Goal: Task Accomplishment & Management: Complete application form

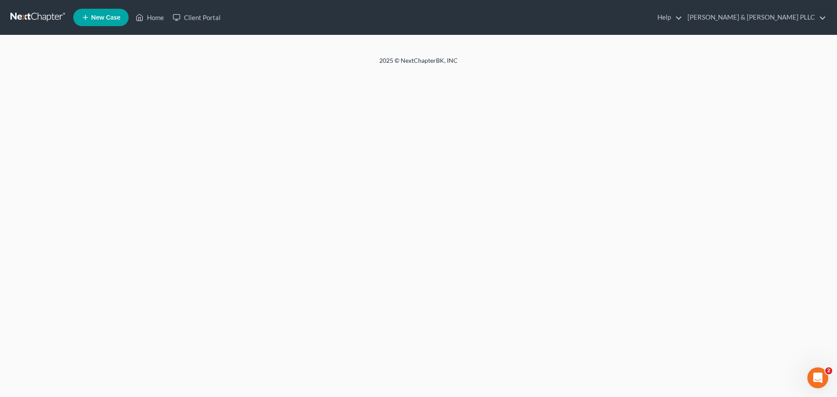
click at [41, 14] on link at bounding box center [38, 18] width 56 height 16
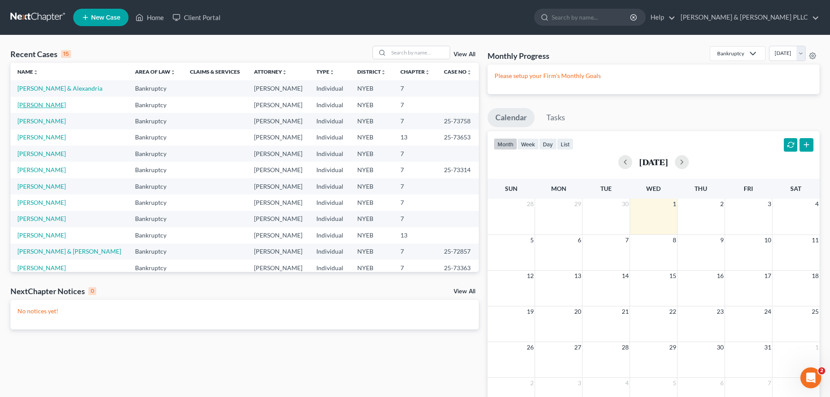
click at [51, 107] on link "[PERSON_NAME]" at bounding box center [41, 104] width 48 height 7
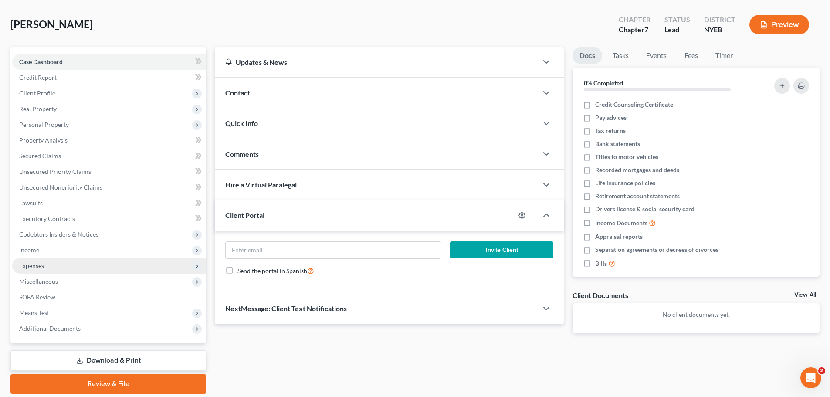
scroll to position [66, 0]
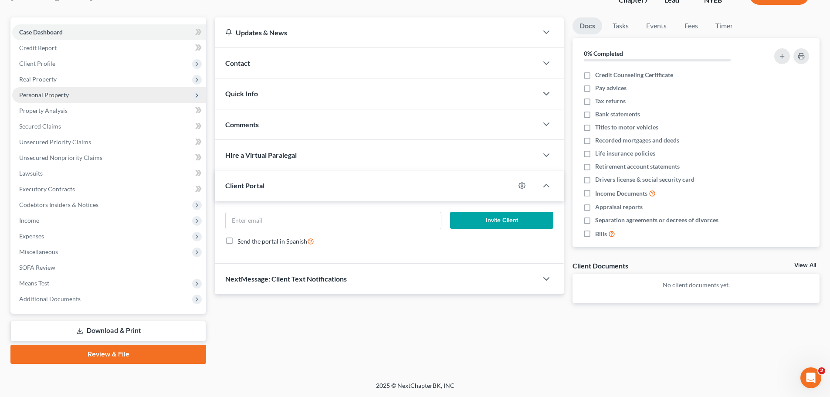
click at [87, 95] on span "Personal Property" at bounding box center [109, 95] width 194 height 16
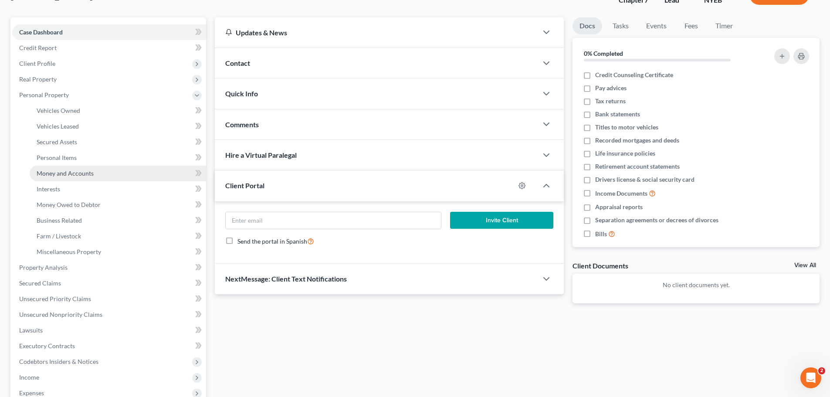
click at [96, 174] on link "Money and Accounts" at bounding box center [118, 174] width 177 height 16
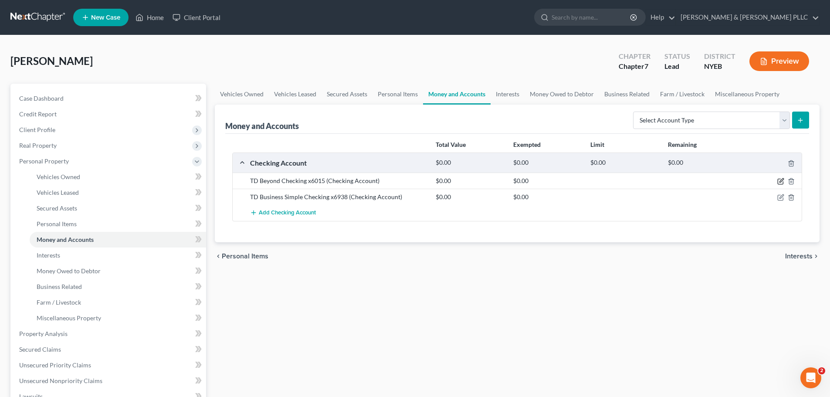
click at [781, 183] on icon "button" at bounding box center [781, 181] width 7 height 7
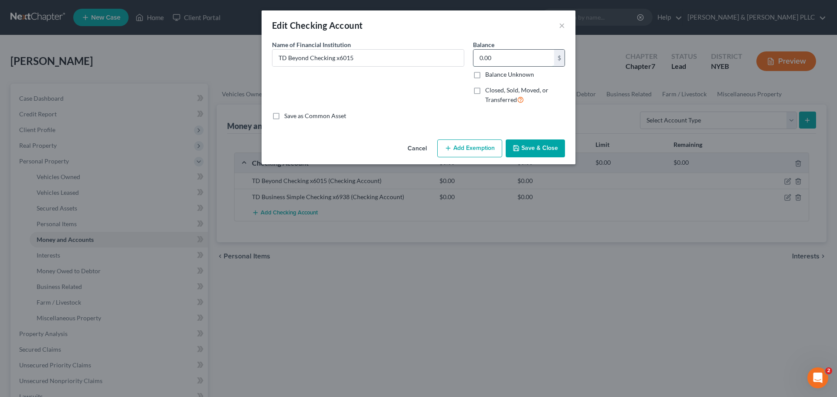
click at [511, 59] on input "0.00" at bounding box center [513, 58] width 81 height 17
type input "446.42"
click at [525, 150] on button "Save & Close" at bounding box center [535, 148] width 59 height 18
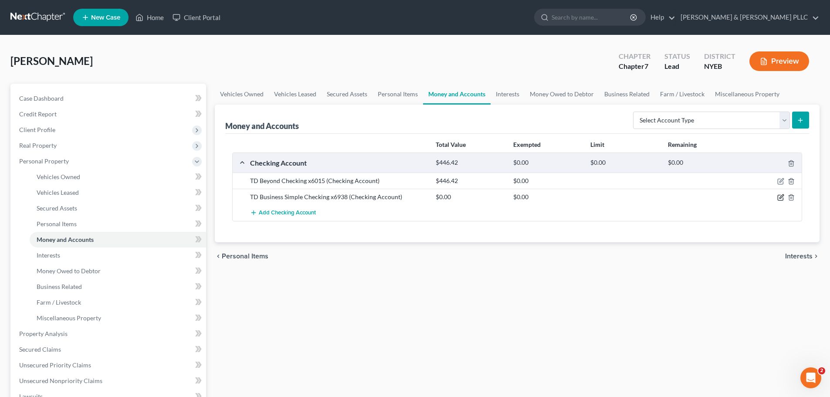
click at [779, 197] on icon "button" at bounding box center [781, 197] width 7 height 7
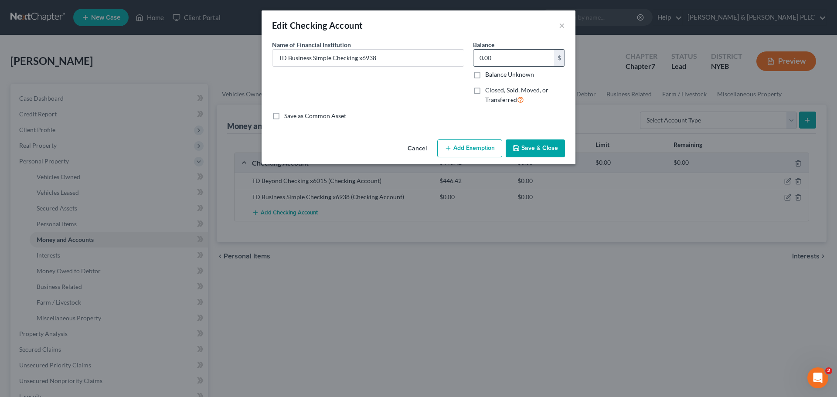
click at [496, 61] on input "0.00" at bounding box center [513, 58] width 81 height 17
type input "810.47"
click at [527, 148] on button "Save & Close" at bounding box center [535, 148] width 59 height 18
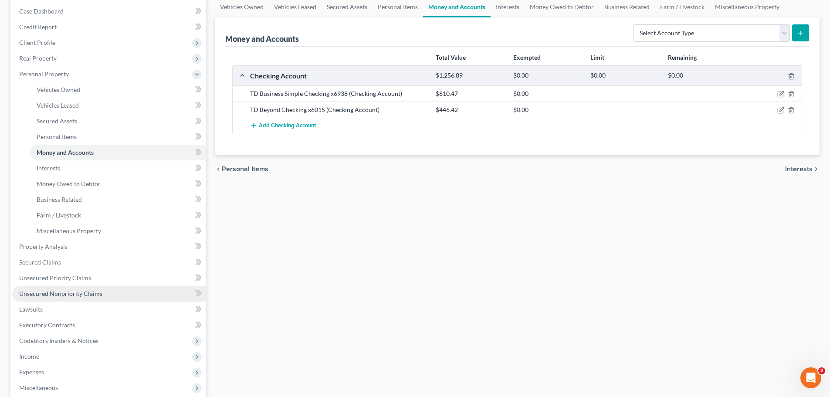
click at [103, 295] on link "Unsecured Nonpriority Claims" at bounding box center [109, 294] width 194 height 16
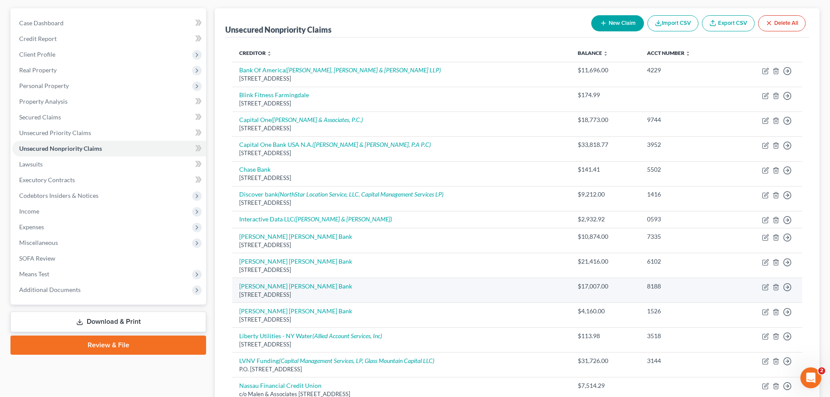
scroll to position [87, 0]
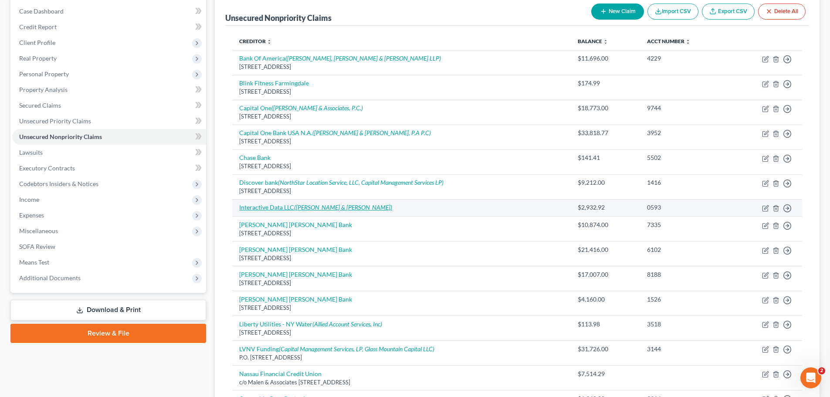
click at [336, 209] on icon "([PERSON_NAME] & [PERSON_NAME])" at bounding box center [343, 207] width 98 height 7
select select "0"
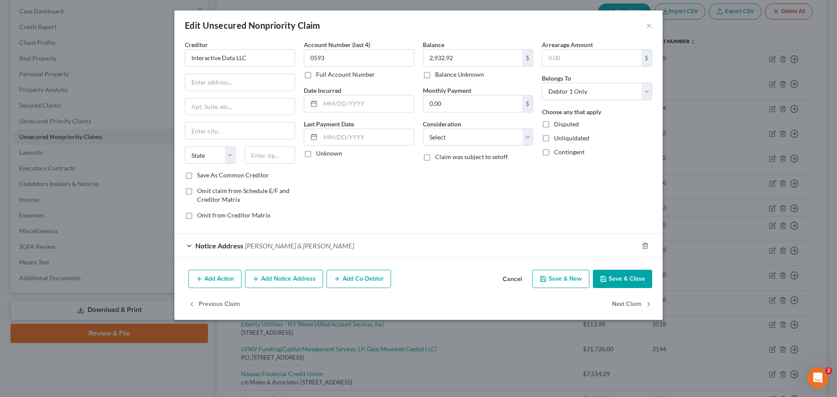
click at [450, 124] on label "Consideration" at bounding box center [442, 123] width 38 height 9
click at [449, 131] on select "Select Cable / Satellite Services Collection Agency Credit Card Debt Debt Couns…" at bounding box center [478, 137] width 110 height 17
select select "14"
click at [423, 129] on select "Select Cable / Satellite Services Collection Agency Credit Card Debt Debt Couns…" at bounding box center [478, 137] width 110 height 17
click at [455, 171] on input "text" at bounding box center [477, 170] width 109 height 17
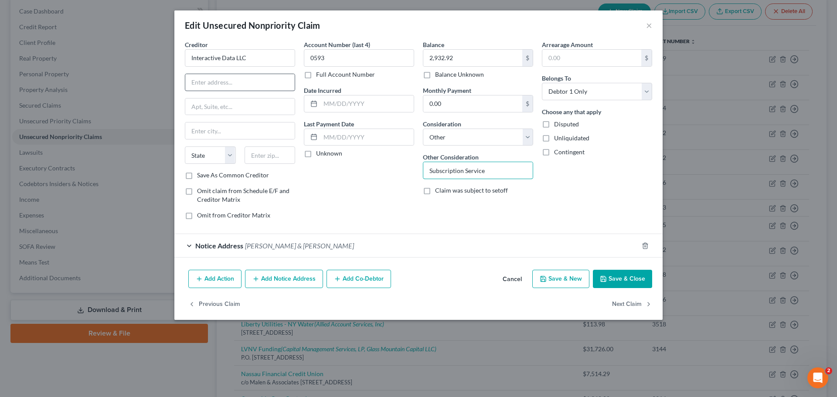
type input "Subscription Service"
click at [214, 78] on input "text" at bounding box center [239, 82] width 109 height 17
paste input "[STREET_ADDRESS]"
type input "[STREET_ADDRESS]"
click at [220, 109] on input "text" at bounding box center [239, 106] width 109 height 17
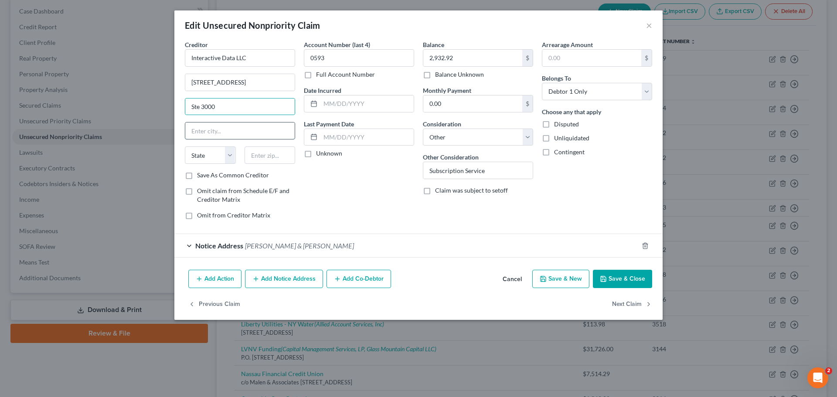
click at [232, 132] on input "text" at bounding box center [239, 130] width 109 height 17
click at [232, 115] on input "Ste 3000" at bounding box center [239, 106] width 109 height 17
type input "Ste 300"
type input "Bocca Raton"
select select "9"
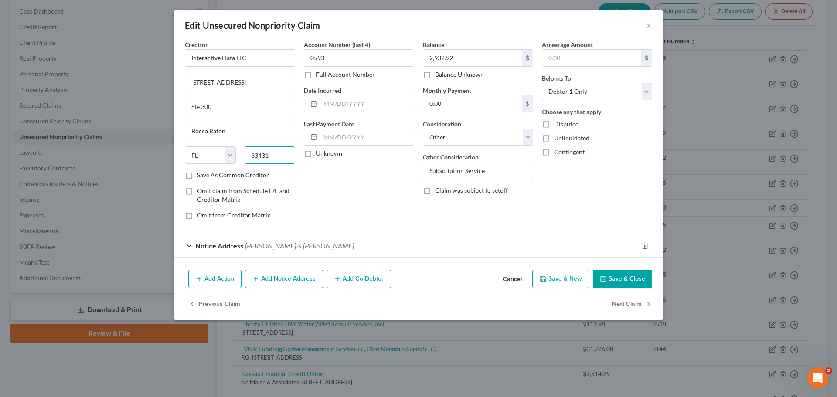
type input "33431"
click at [620, 272] on button "Save & Close" at bounding box center [622, 279] width 59 height 18
type input "Boca Raton"
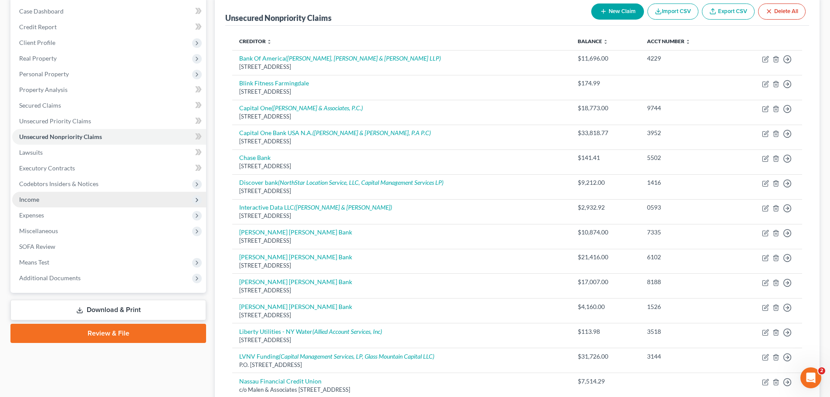
click at [53, 199] on span "Income" at bounding box center [109, 200] width 194 height 16
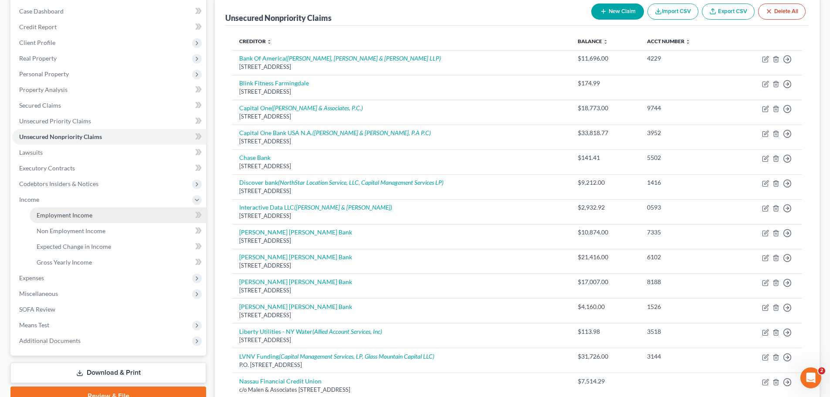
click at [66, 212] on span "Employment Income" at bounding box center [65, 214] width 56 height 7
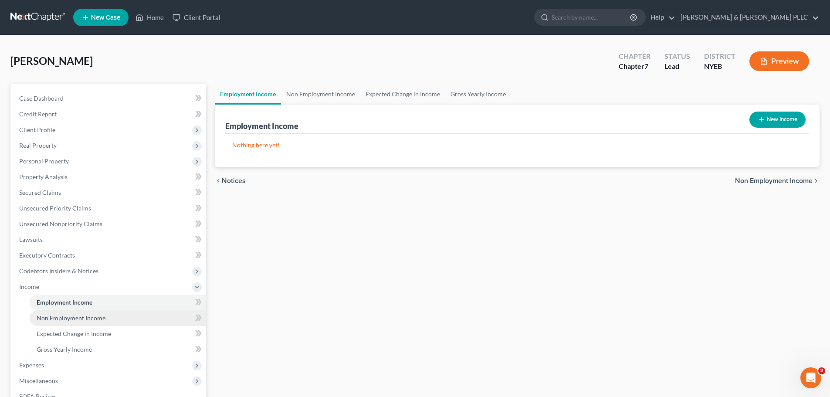
click at [71, 323] on link "Non Employment Income" at bounding box center [118, 318] width 177 height 16
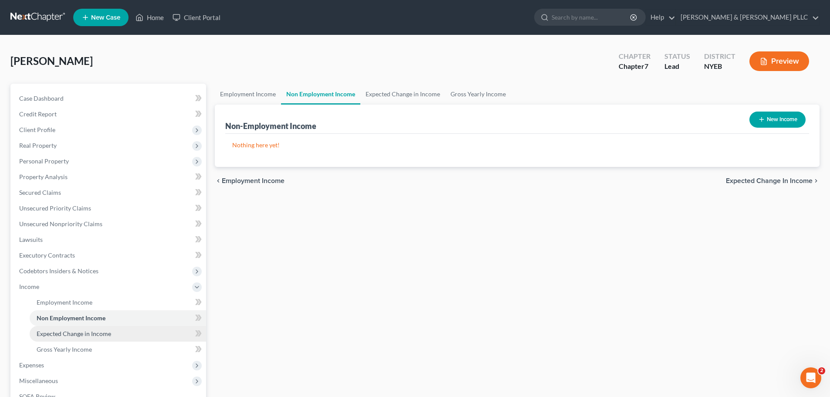
click at [74, 331] on span "Expected Change in Income" at bounding box center [74, 333] width 75 height 7
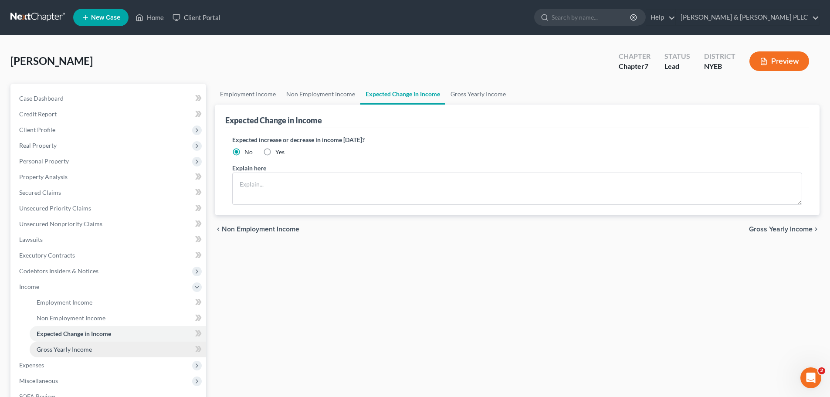
click at [75, 347] on span "Gross Yearly Income" at bounding box center [64, 349] width 55 height 7
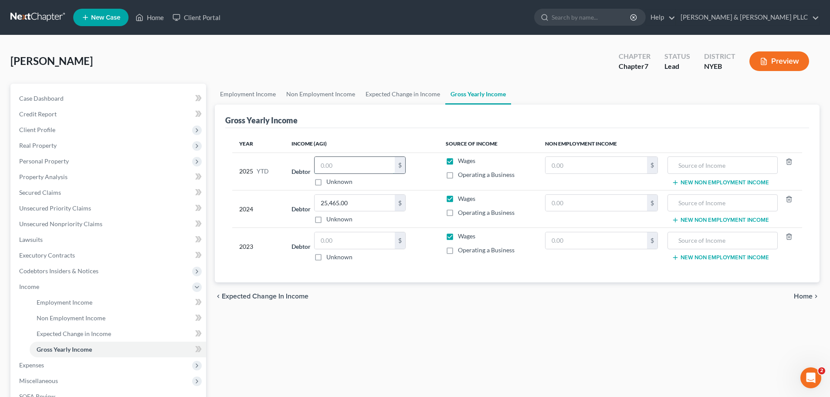
click at [335, 165] on input "text" at bounding box center [355, 165] width 80 height 17
type input "4,000"
click at [342, 234] on input "text" at bounding box center [355, 240] width 80 height 17
type input "0"
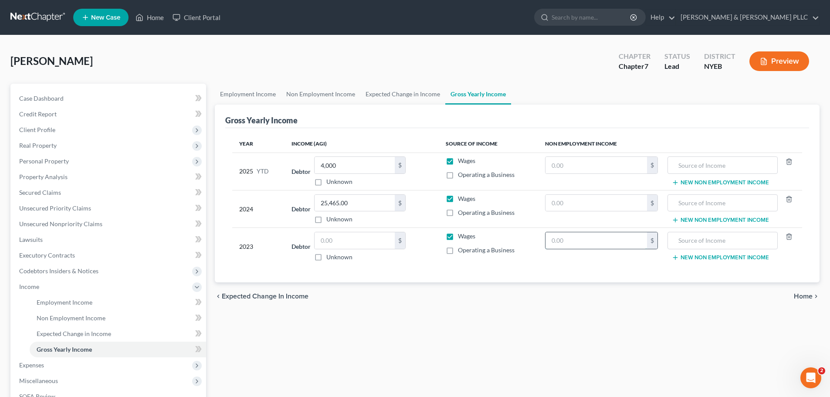
click at [613, 243] on input "text" at bounding box center [597, 240] width 102 height 17
click at [632, 267] on div "Year Income (AGI) Source of Income Non Employment Income 2025 YTD Debtor 4,000.…" at bounding box center [517, 205] width 584 height 155
click at [611, 244] on input "0" at bounding box center [597, 240] width 102 height 17
type input "0"
click at [589, 234] on input "0" at bounding box center [597, 240] width 102 height 17
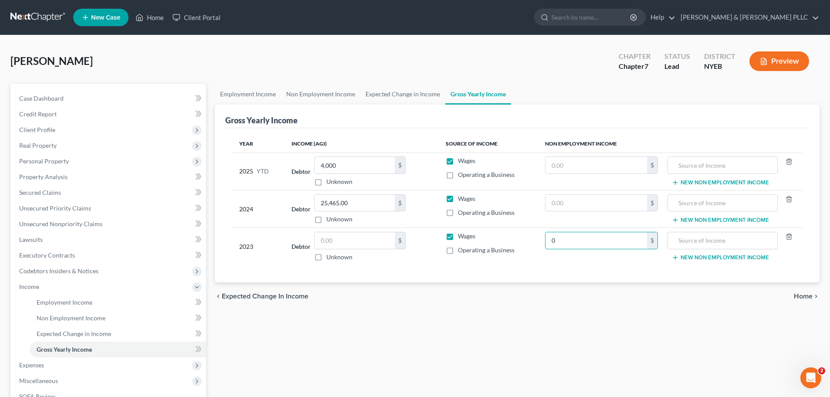
click at [516, 258] on td "Wages Operating a Business" at bounding box center [488, 246] width 99 height 37
click at [791, 236] on icon "button" at bounding box center [789, 236] width 7 height 7
click at [791, 199] on icon "button" at bounding box center [789, 199] width 7 height 7
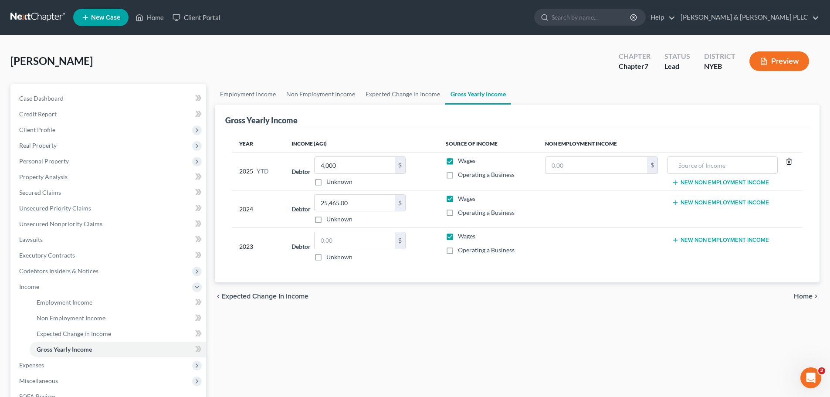
drag, startPoint x: 795, startPoint y: 155, endPoint x: 789, endPoint y: 160, distance: 7.5
click at [792, 157] on td "New Non Employment Income" at bounding box center [733, 171] width 137 height 37
click at [788, 161] on icon "button" at bounding box center [789, 161] width 7 height 7
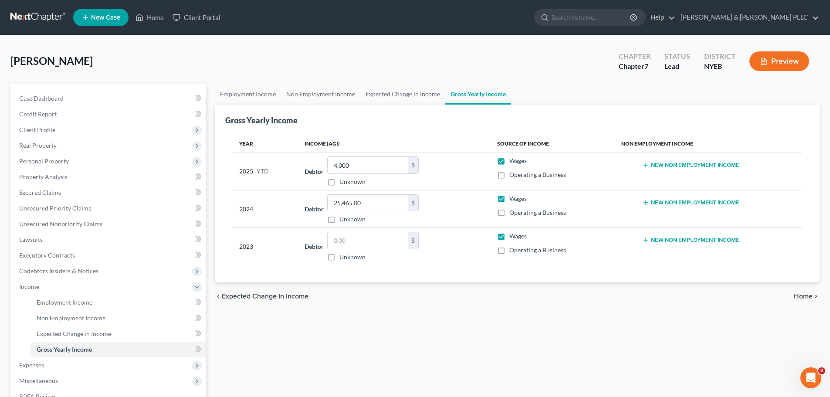
click at [709, 168] on button "New Non Employment Income" at bounding box center [690, 165] width 97 height 7
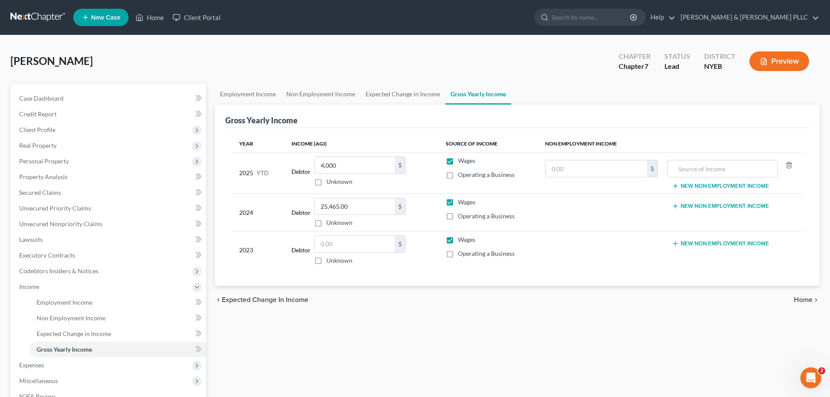
click at [709, 207] on button "New Non Employment Income" at bounding box center [720, 206] width 97 height 7
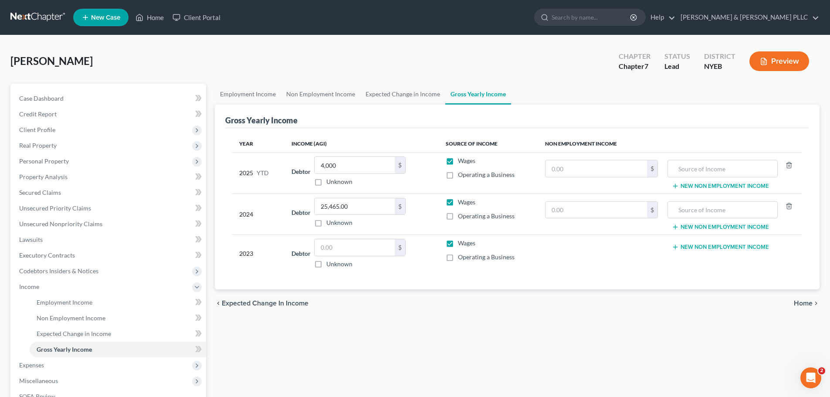
click at [710, 245] on button "New Non Employment Income" at bounding box center [720, 247] width 97 height 7
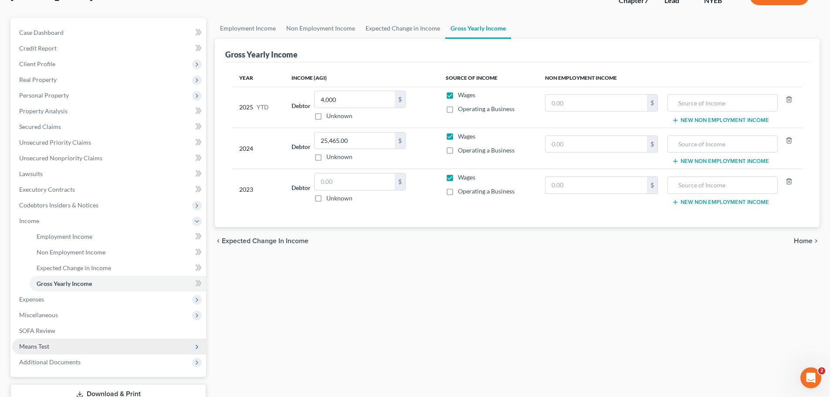
scroll to position [87, 0]
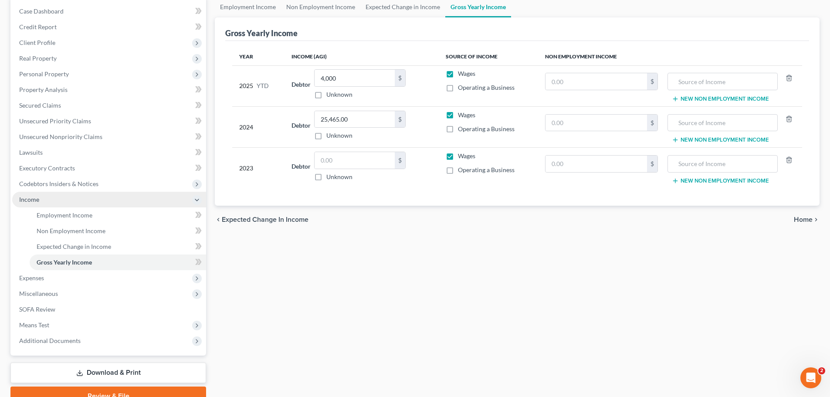
click at [78, 198] on span "Income" at bounding box center [109, 200] width 194 height 16
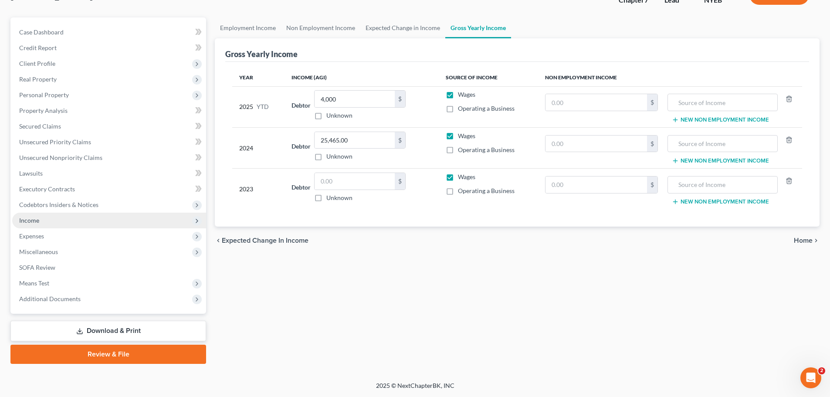
click at [82, 221] on span "Income" at bounding box center [109, 221] width 194 height 16
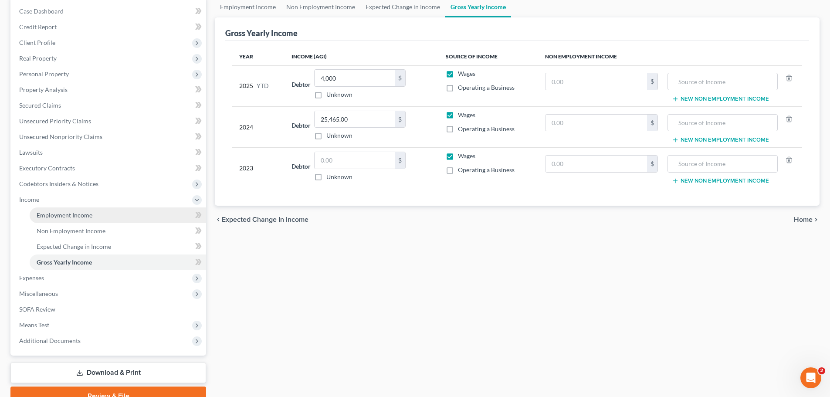
click at [85, 221] on link "Employment Income" at bounding box center [118, 215] width 177 height 16
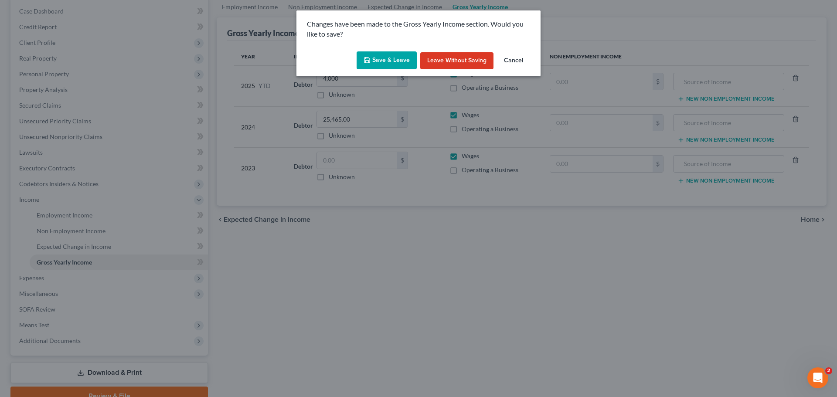
click at [392, 62] on button "Save & Leave" at bounding box center [387, 60] width 60 height 18
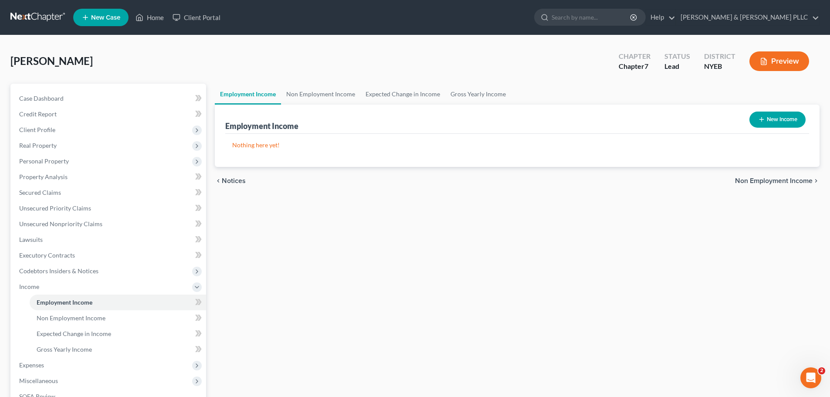
click at [791, 118] on button "New Income" at bounding box center [778, 120] width 56 height 16
select select "0"
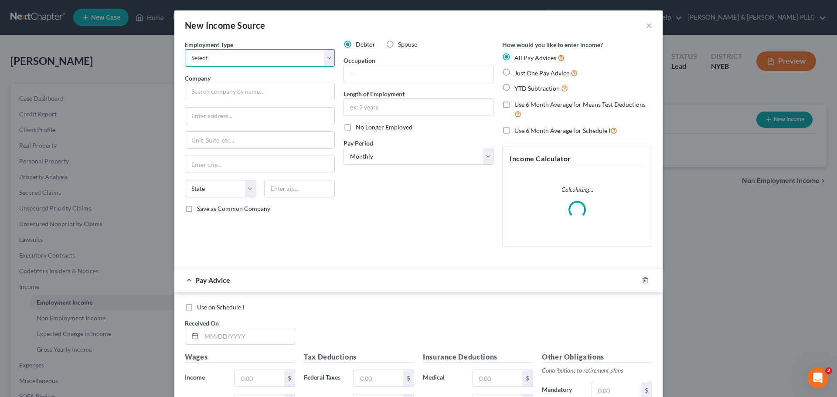
click at [253, 62] on select "Select Full or [DEMOGRAPHIC_DATA] Employment Self Employment" at bounding box center [260, 57] width 150 height 17
select select "0"
click at [185, 49] on select "Select Full or [DEMOGRAPHIC_DATA] Employment Self Employment" at bounding box center [260, 57] width 150 height 17
click at [408, 76] on input "text" at bounding box center [418, 73] width 149 height 17
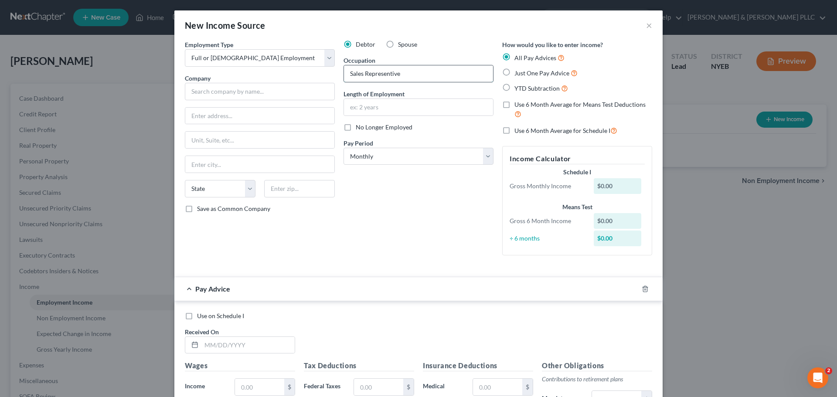
drag, startPoint x: 381, startPoint y: 75, endPoint x: 370, endPoint y: 73, distance: 11.4
click at [369, 73] on input "Sales Representive" at bounding box center [418, 73] width 149 height 17
paste input "[STREET_ADDRESS]"
drag, startPoint x: 419, startPoint y: 73, endPoint x: 361, endPoint y: 78, distance: 57.7
click at [361, 78] on input "Sales 2650 N. Military Trailresentitive" at bounding box center [418, 73] width 149 height 17
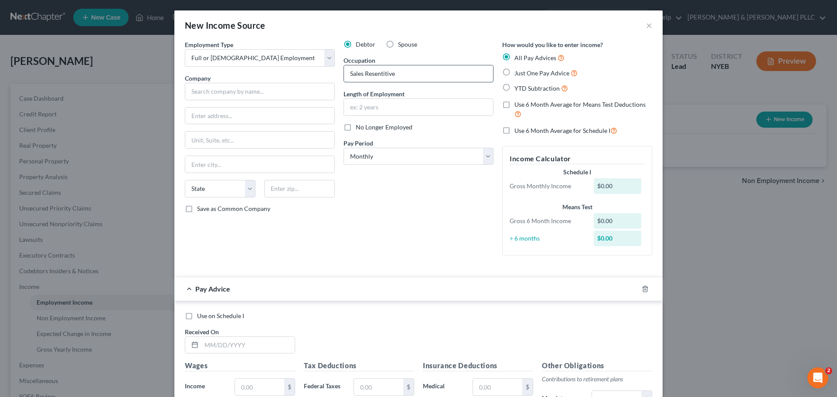
click at [370, 74] on input "Sales Resentitive" at bounding box center [418, 73] width 149 height 17
drag, startPoint x: 404, startPoint y: 73, endPoint x: 367, endPoint y: 73, distance: 36.2
click at [367, 73] on input "Sales Resentitive" at bounding box center [418, 73] width 149 height 17
type input "Sales Representative"
click at [232, 83] on input "text" at bounding box center [260, 91] width 150 height 17
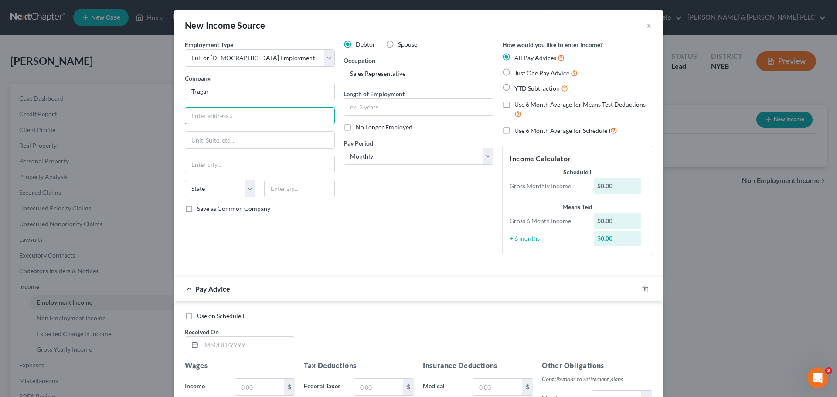
type input "Tragar"
click at [349, 73] on input "Sales Representative" at bounding box center [418, 73] width 149 height 17
click at [345, 74] on input "Sales Representative" at bounding box center [418, 73] width 149 height 17
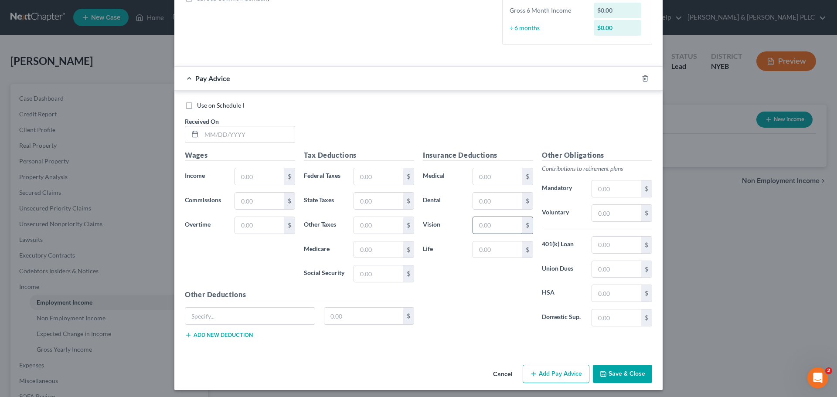
scroll to position [214, 0]
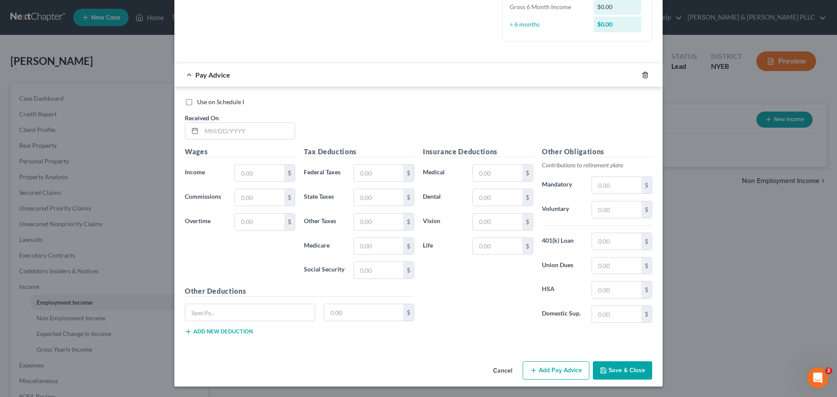
type input "Comfort Advisor & Sales Representative"
click at [642, 72] on icon "button" at bounding box center [645, 74] width 7 height 7
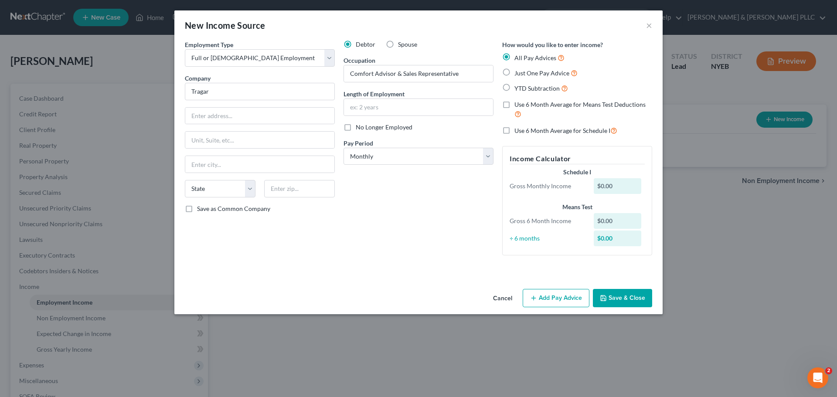
scroll to position [0, 0]
click at [623, 296] on button "Save & Close" at bounding box center [622, 298] width 59 height 18
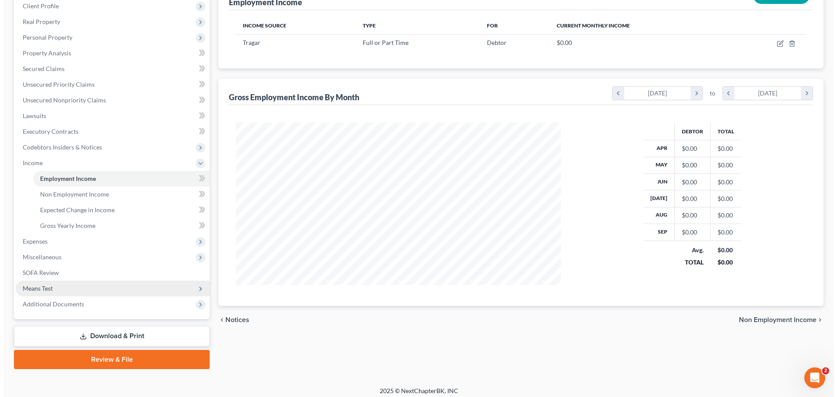
scroll to position [129, 0]
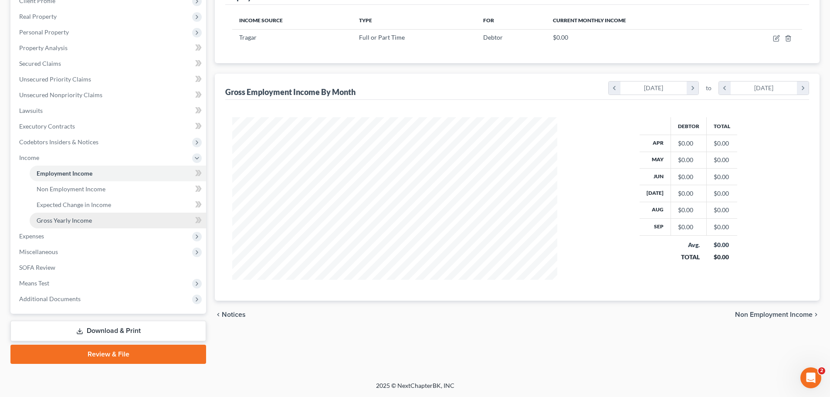
click at [88, 221] on span "Gross Yearly Income" at bounding box center [64, 220] width 55 height 7
click at [84, 219] on span "Gross Yearly Income" at bounding box center [64, 220] width 55 height 7
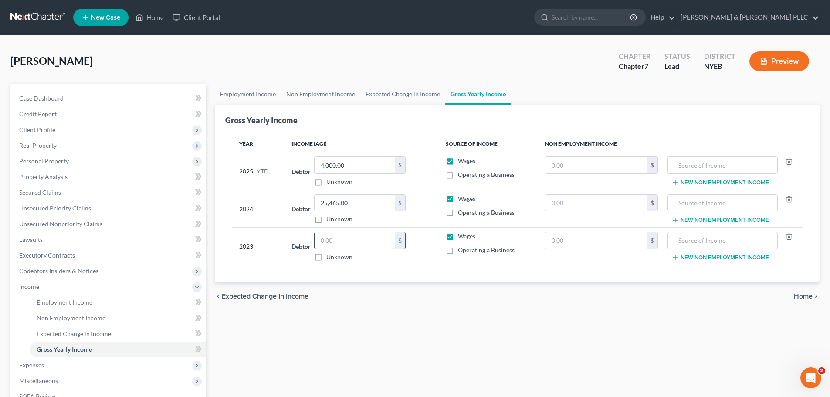
click at [356, 241] on input "text" at bounding box center [355, 240] width 80 height 17
type input "17,872"
click at [723, 256] on button "New Non Employment Income" at bounding box center [720, 257] width 97 height 7
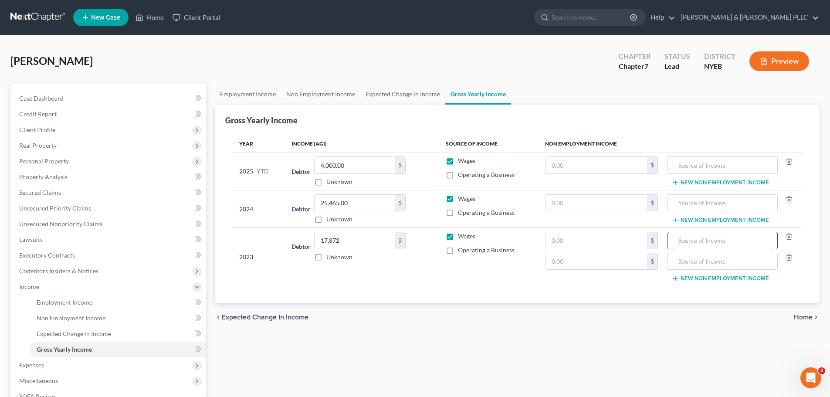
click at [712, 245] on input "text" at bounding box center [722, 240] width 100 height 17
click at [637, 245] on input "text" at bounding box center [597, 240] width 102 height 17
type input "25,739"
click at [708, 239] on input "text" at bounding box center [722, 240] width 100 height 17
type input "Social Security"
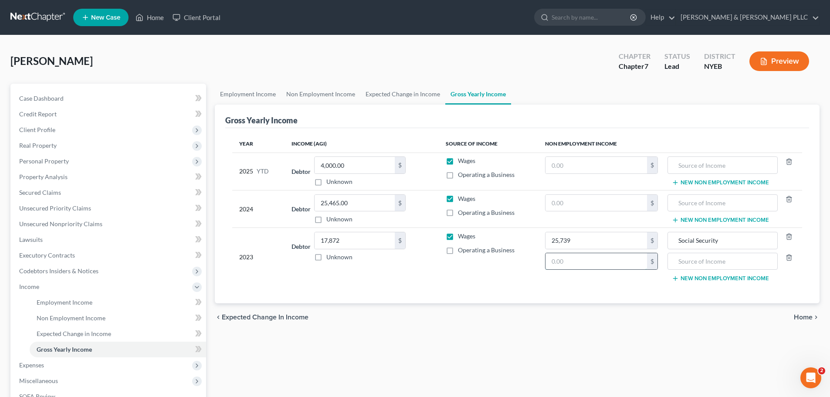
click at [571, 260] on input "text" at bounding box center [597, 261] width 102 height 17
type input "6,500"
paste input "Foreign Student Host Family"
type input "Foreign Student Host Family"
click at [672, 300] on div "Year Income (AGI) Source of Income Non Employment Income 2025 YTD Debtor 4,000.…" at bounding box center [517, 215] width 584 height 175
